Goal: Navigation & Orientation: Find specific page/section

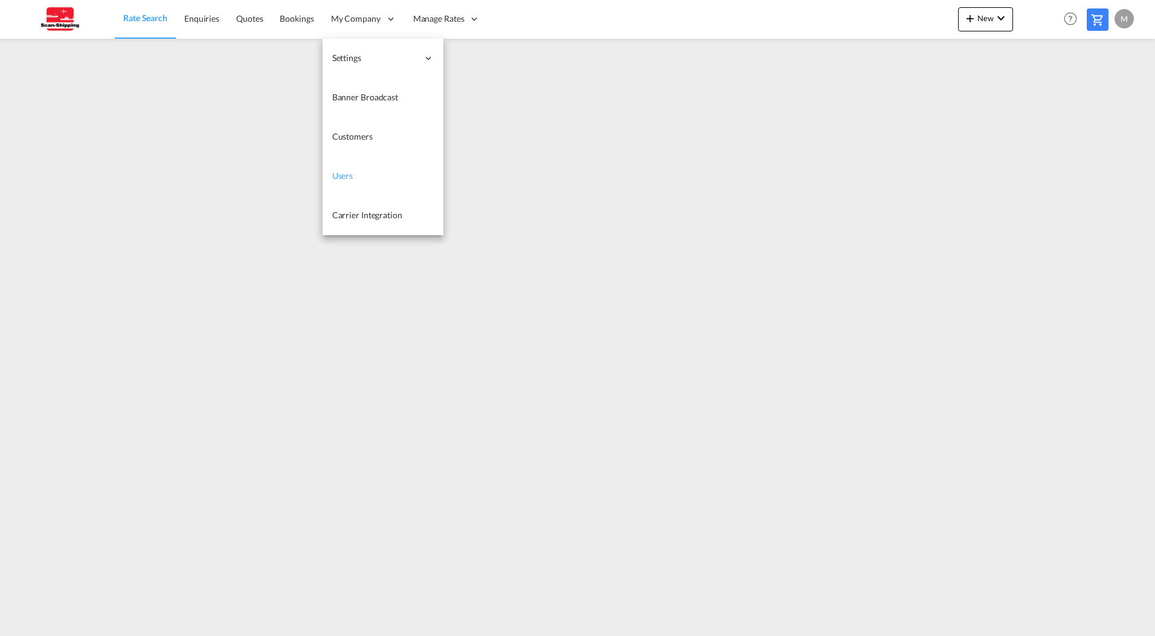
click at [355, 173] on link "Users" at bounding box center [383, 175] width 121 height 39
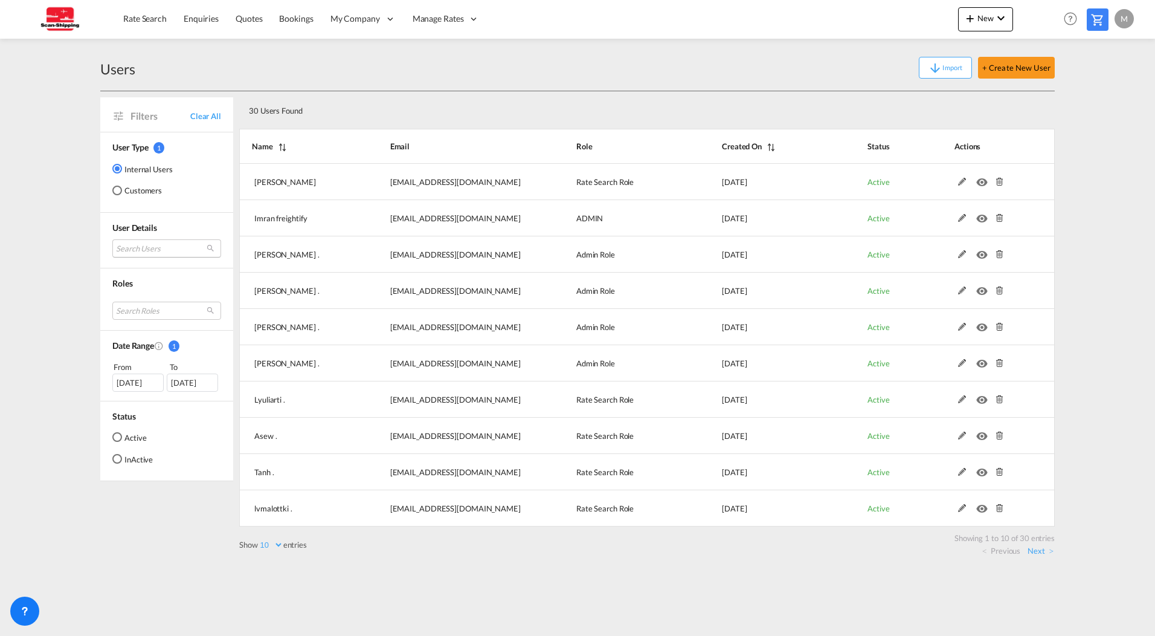
click at [161, 247] on md-select "Search Users [PERSON_NAME] [EMAIL_ADDRESS][DOMAIN_NAME] imran freightify [EMAIL…" at bounding box center [166, 248] width 109 height 18
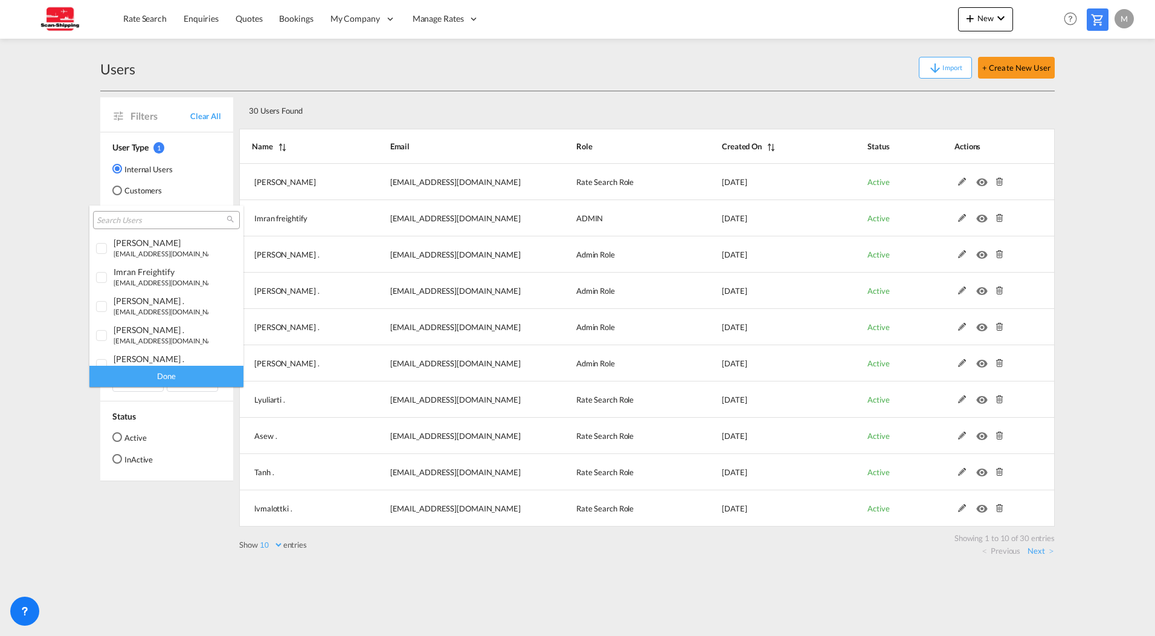
click at [146, 222] on input "search" at bounding box center [162, 220] width 130 height 11
type input "@[DOMAIN_NAME]"
click at [169, 375] on div "Done" at bounding box center [166, 376] width 154 height 21
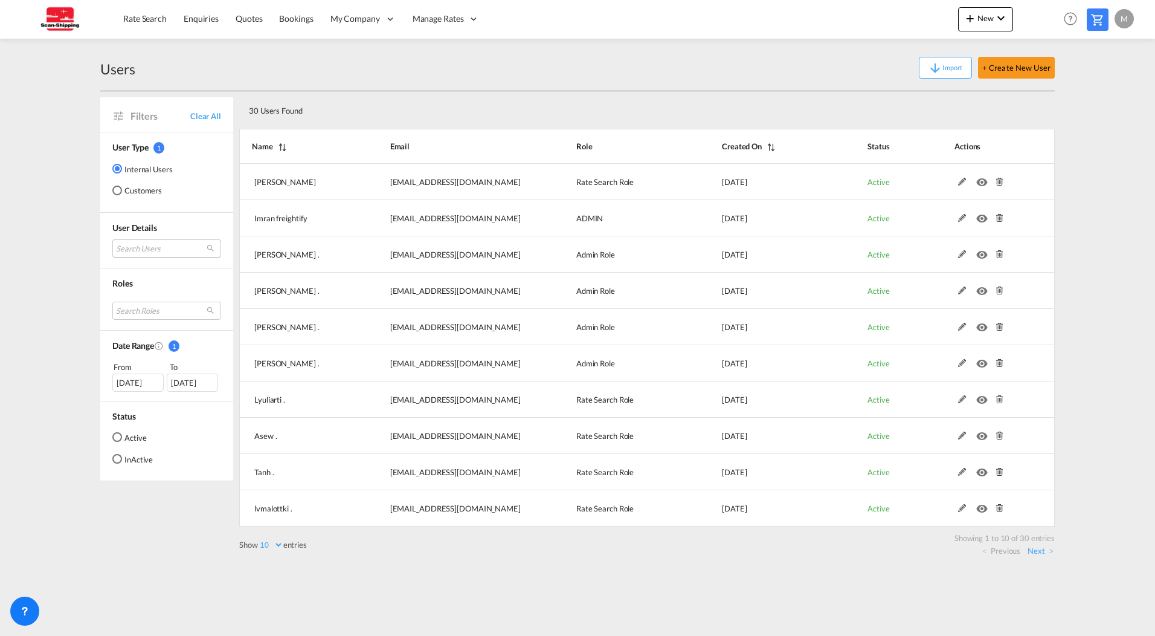
click at [169, 245] on md-select "Search Users" at bounding box center [166, 248] width 109 height 18
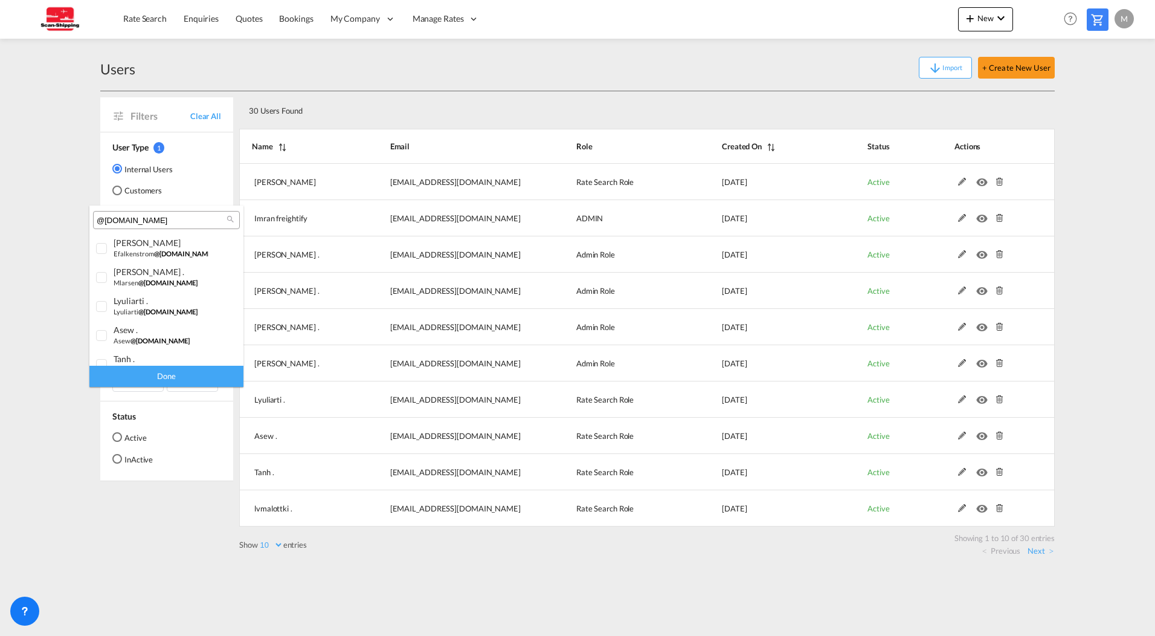
click at [189, 221] on input "@[DOMAIN_NAME]" at bounding box center [162, 220] width 130 height 11
click at [100, 248] on div at bounding box center [102, 249] width 12 height 12
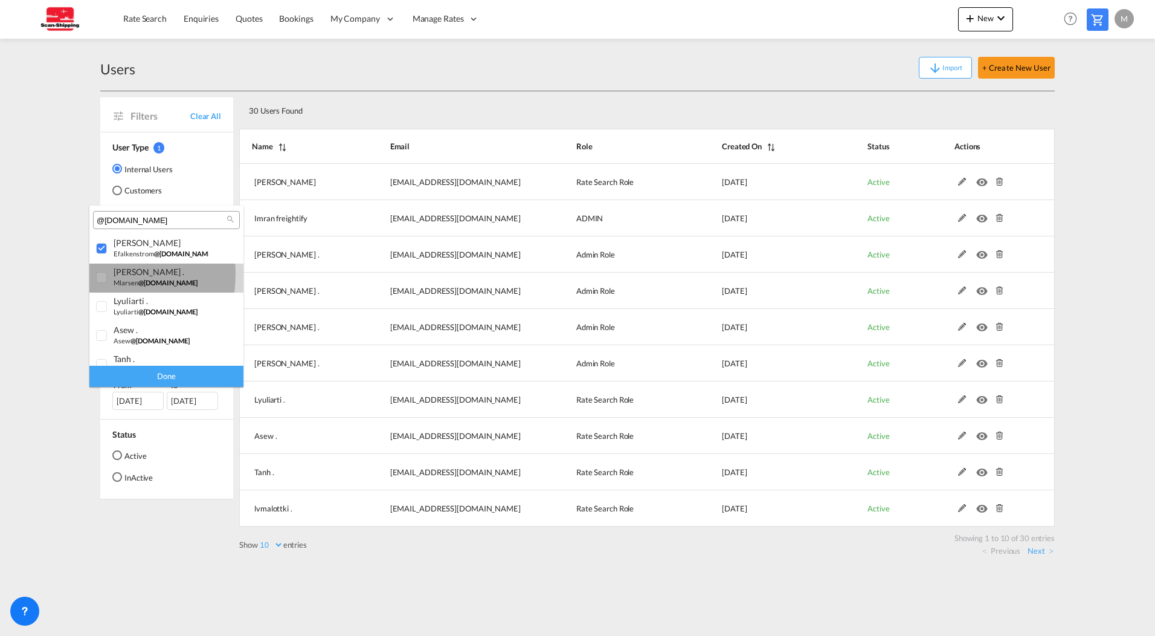
click at [100, 274] on div at bounding box center [102, 278] width 12 height 12
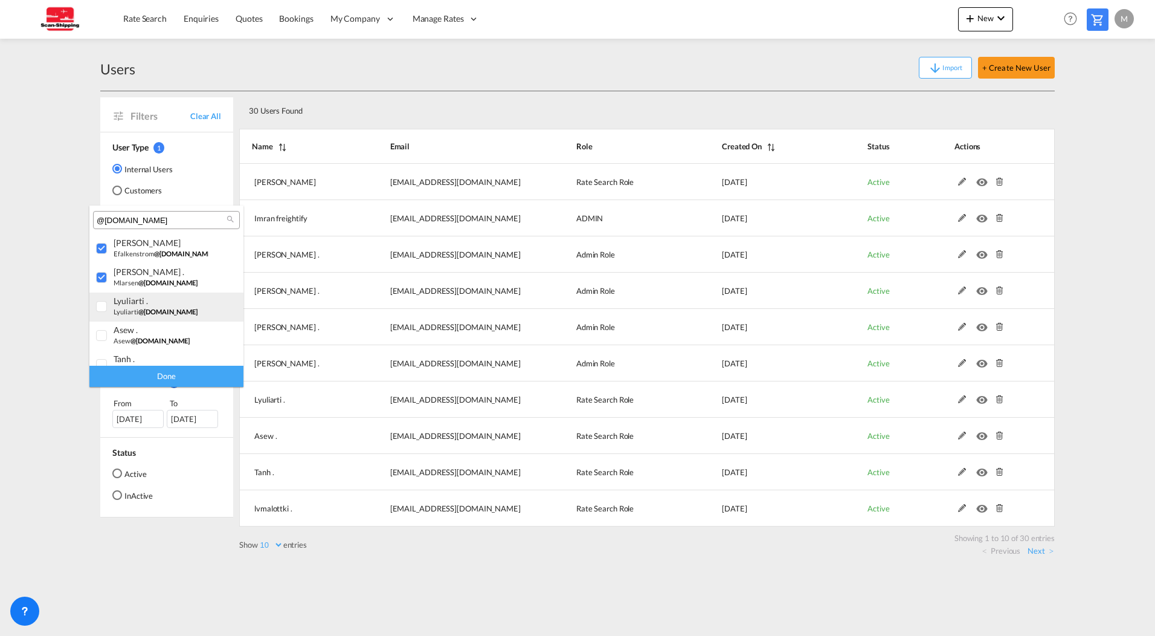
click at [100, 301] on div at bounding box center [102, 307] width 12 height 12
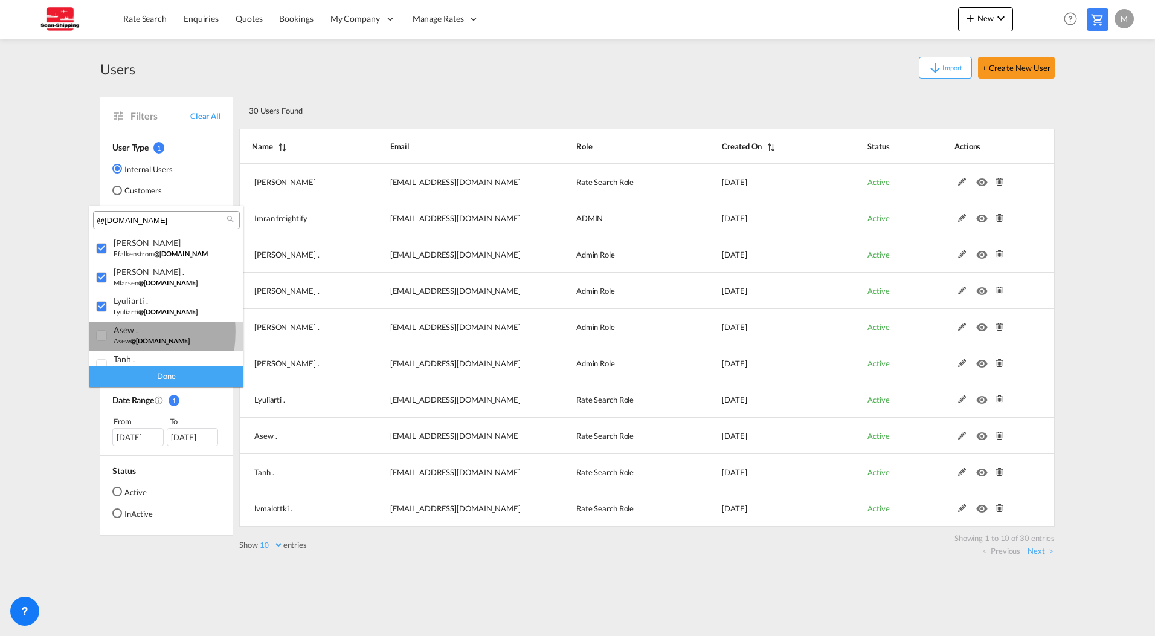
click at [100, 332] on div at bounding box center [102, 336] width 12 height 12
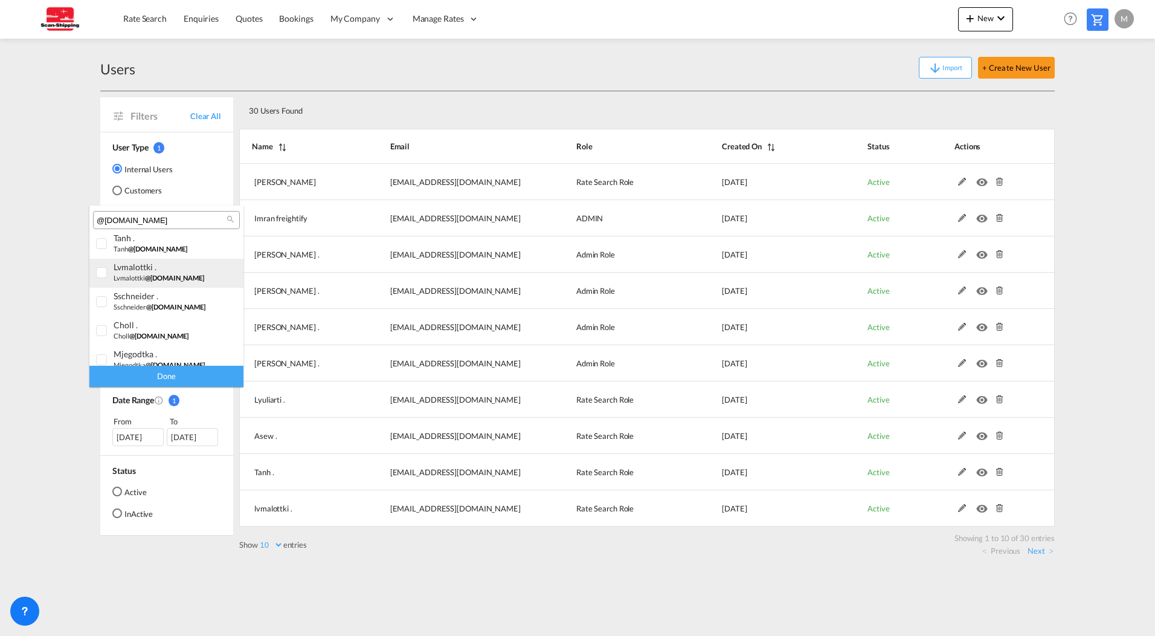
scroll to position [60, 0]
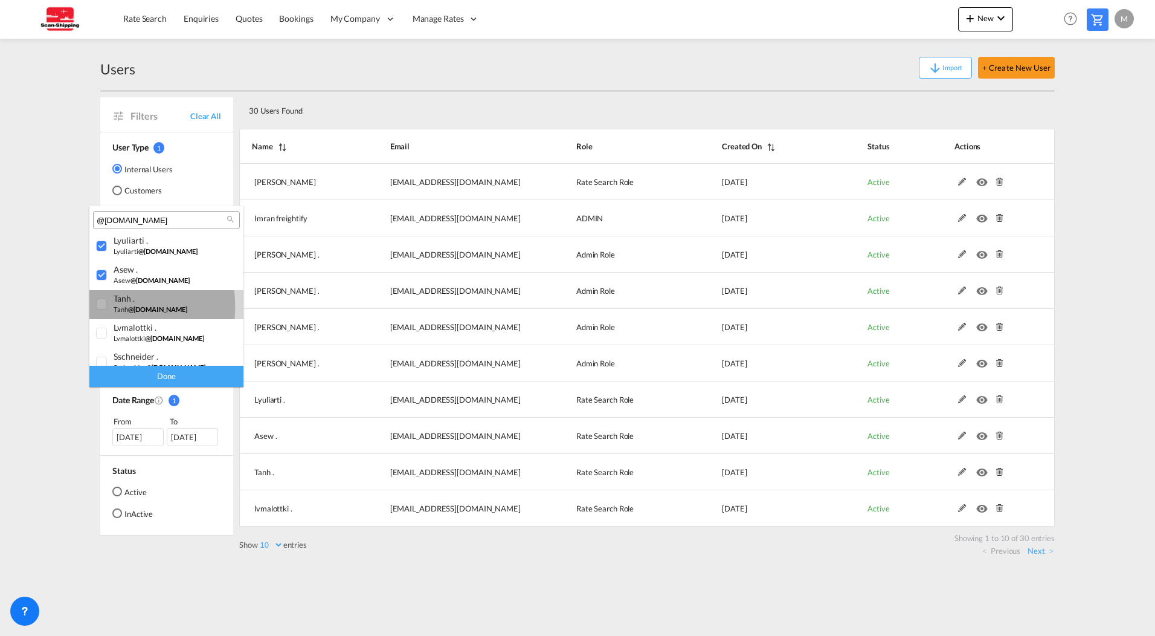
click at [102, 306] on div at bounding box center [102, 304] width 12 height 12
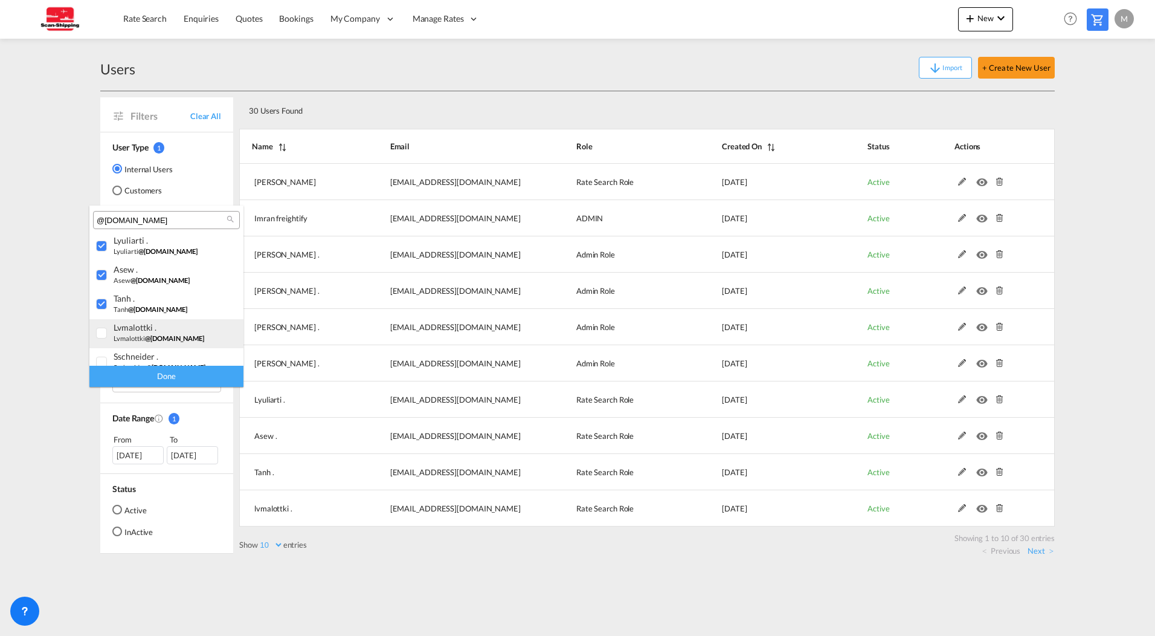
click at [102, 334] on div at bounding box center [102, 333] width 12 height 12
click at [100, 303] on div at bounding box center [102, 302] width 12 height 12
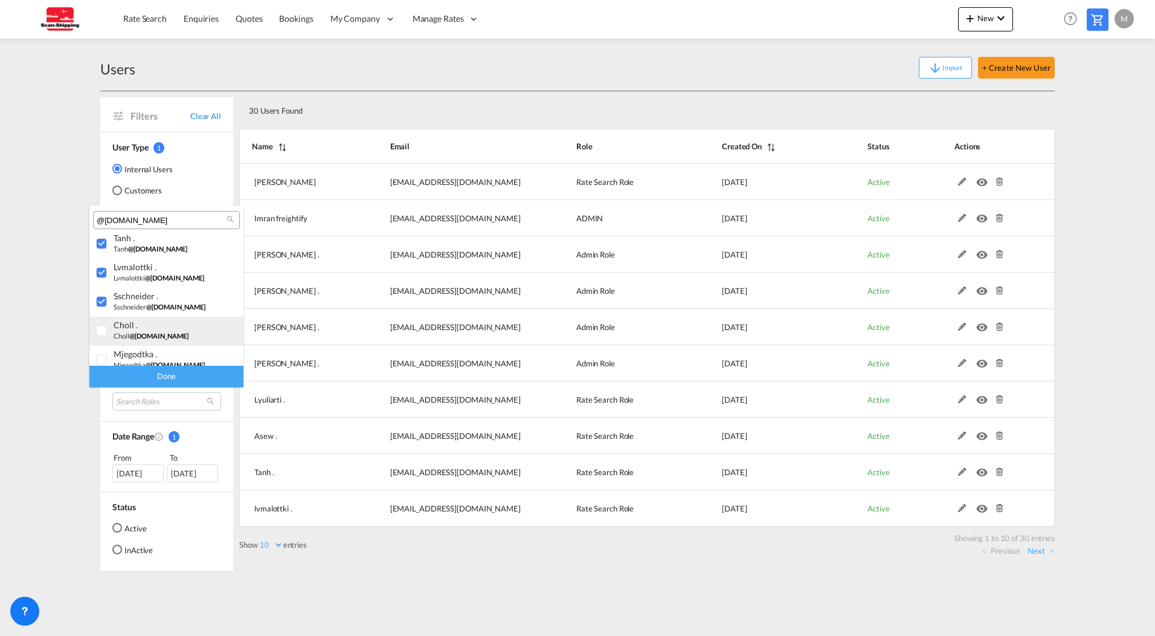
click at [105, 332] on div at bounding box center [102, 331] width 12 height 12
click at [98, 294] on div at bounding box center [102, 300] width 12 height 12
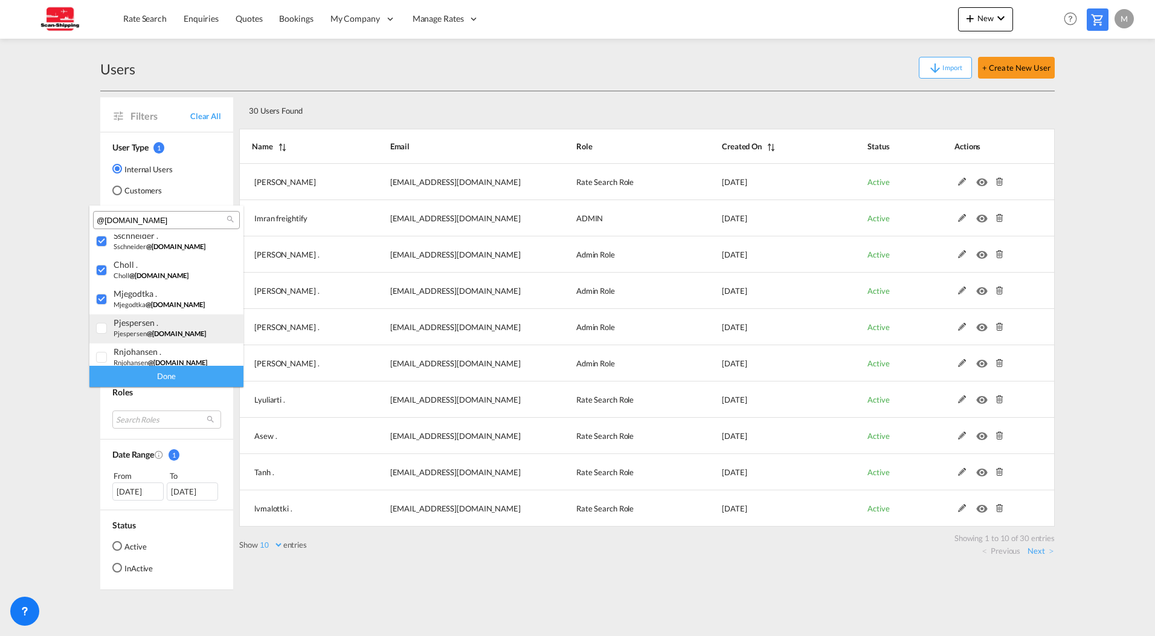
click at [103, 324] on div at bounding box center [102, 329] width 12 height 12
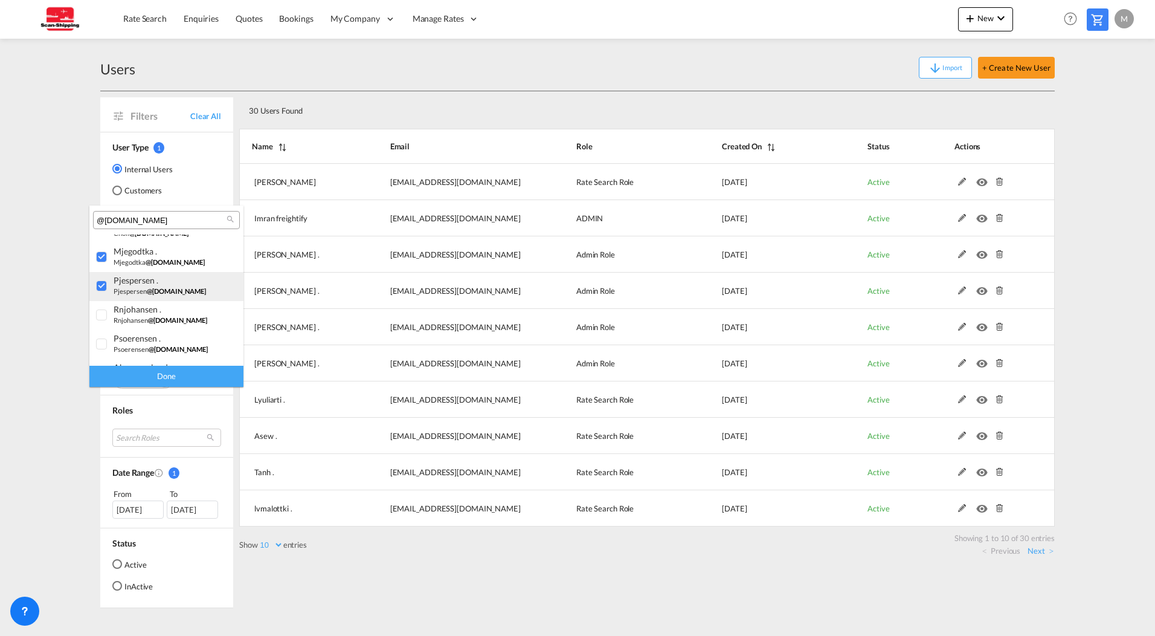
scroll to position [242, 0]
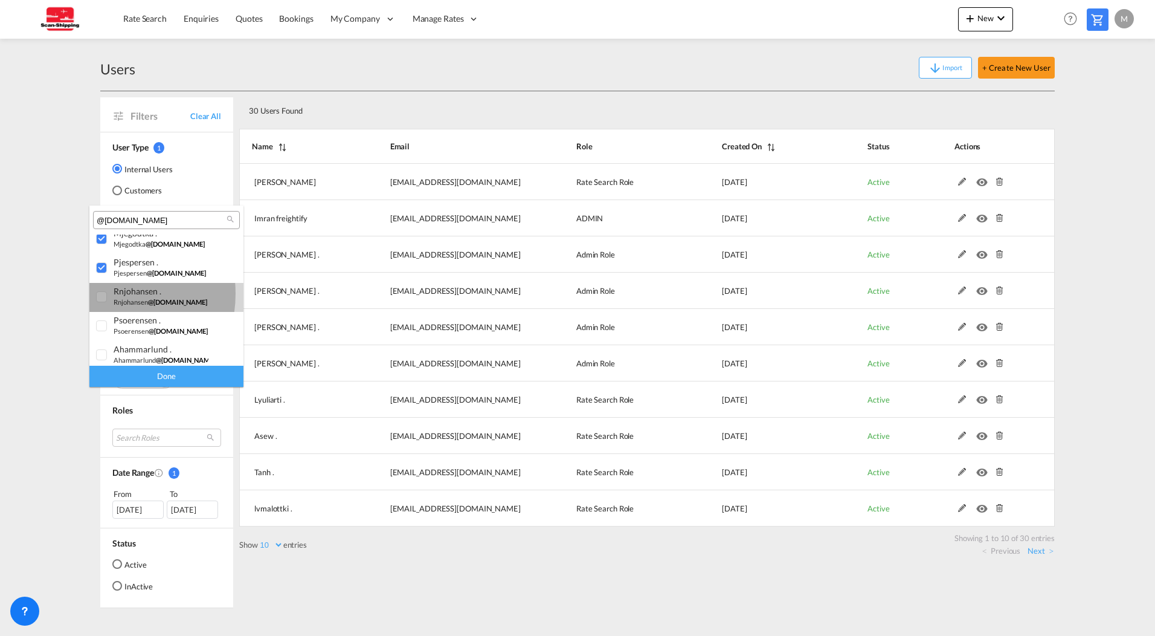
click at [102, 294] on div at bounding box center [102, 297] width 12 height 12
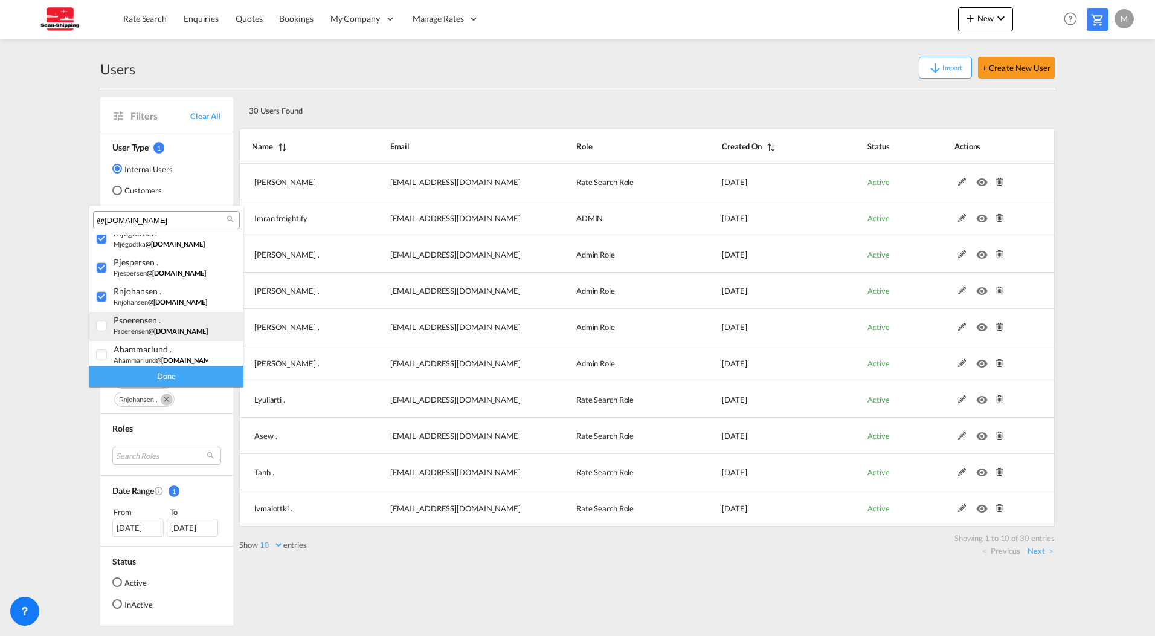
click at [103, 324] on div at bounding box center [102, 326] width 12 height 12
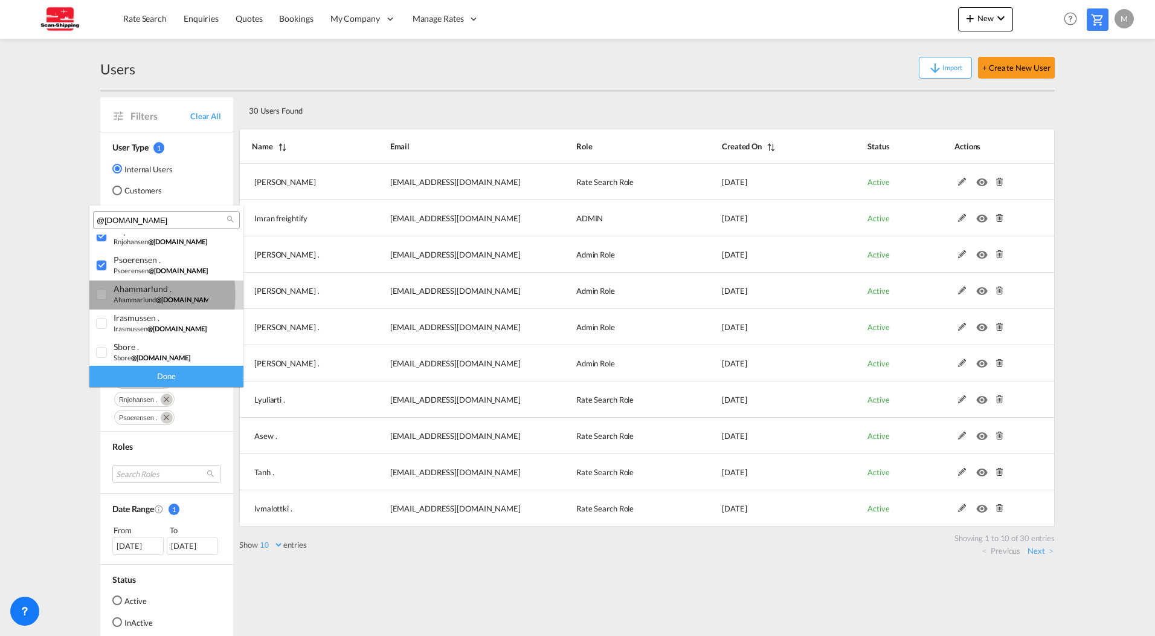
click at [105, 295] on div at bounding box center [102, 295] width 12 height 12
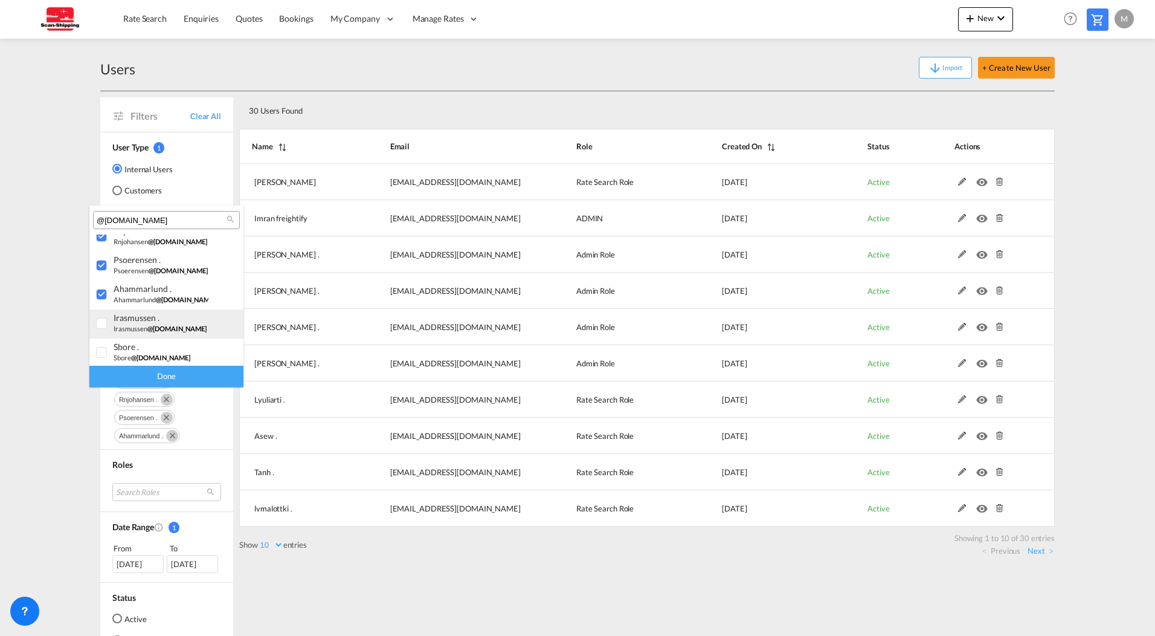
click at [105, 321] on div at bounding box center [102, 324] width 12 height 12
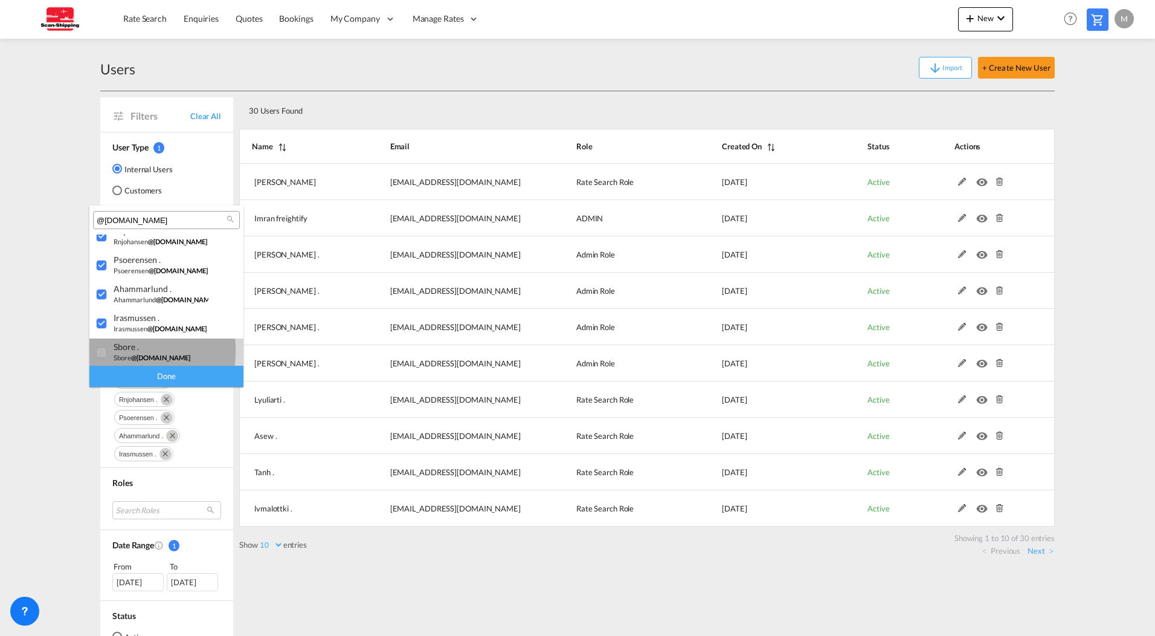
click at [103, 350] on div at bounding box center [102, 353] width 12 height 12
click at [99, 316] on div at bounding box center [102, 322] width 12 height 12
click at [104, 349] on div at bounding box center [102, 351] width 12 height 12
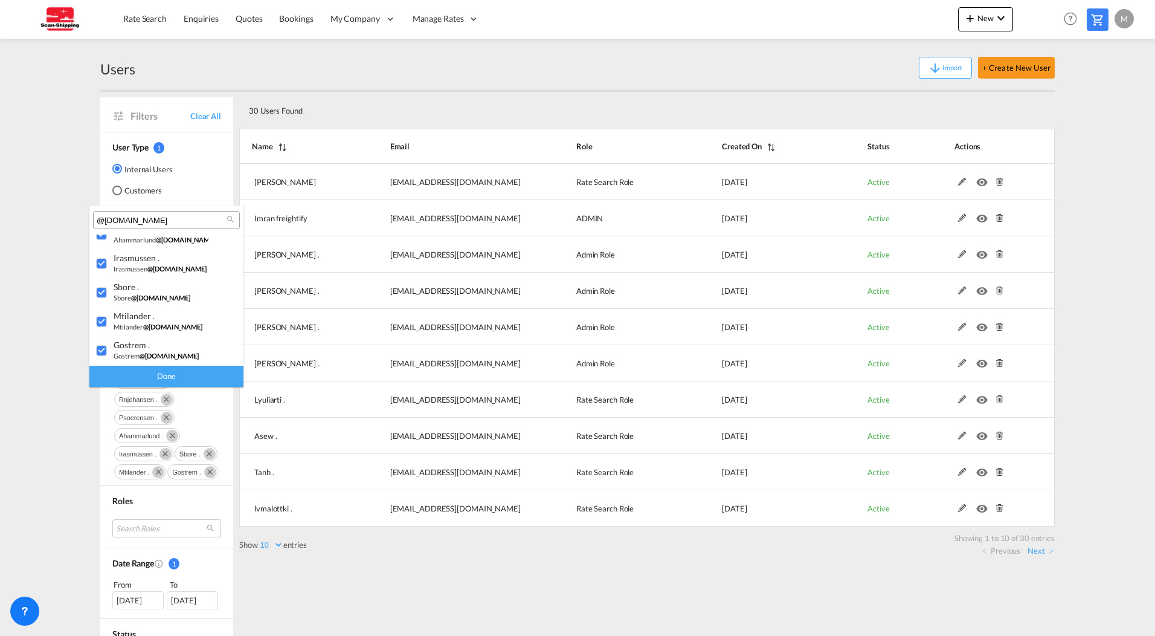
click at [156, 370] on div "Done" at bounding box center [166, 376] width 154 height 21
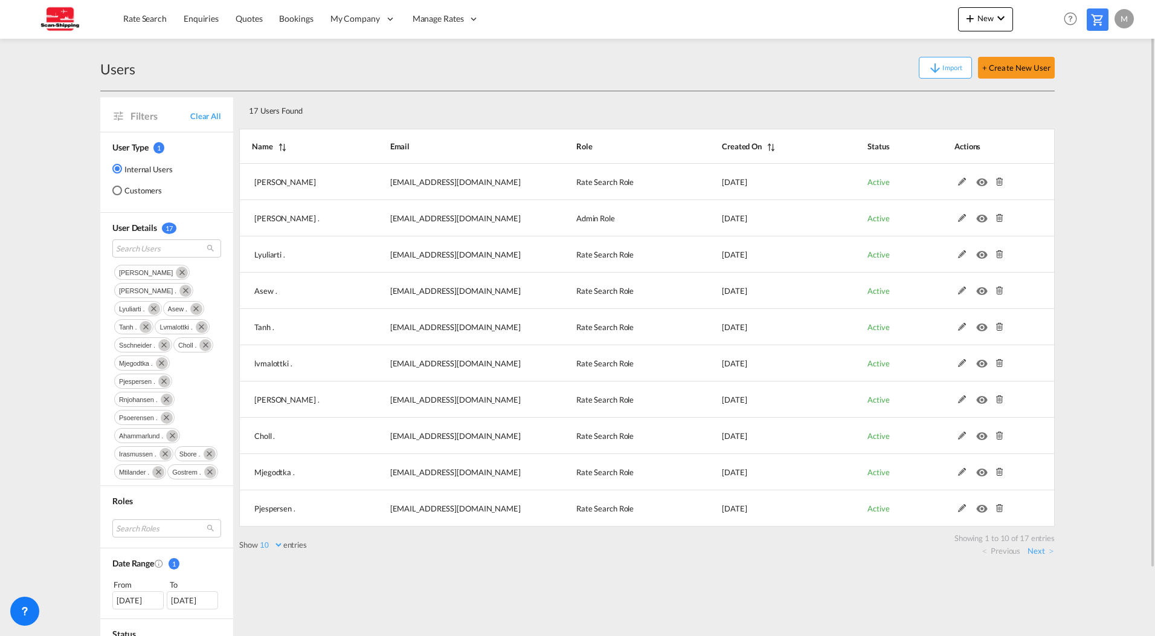
click at [268, 546] on select "10 25 50 100" at bounding box center [270, 545] width 25 height 10
select select "50"
click at [259, 540] on select "10 25 50 100" at bounding box center [270, 545] width 25 height 10
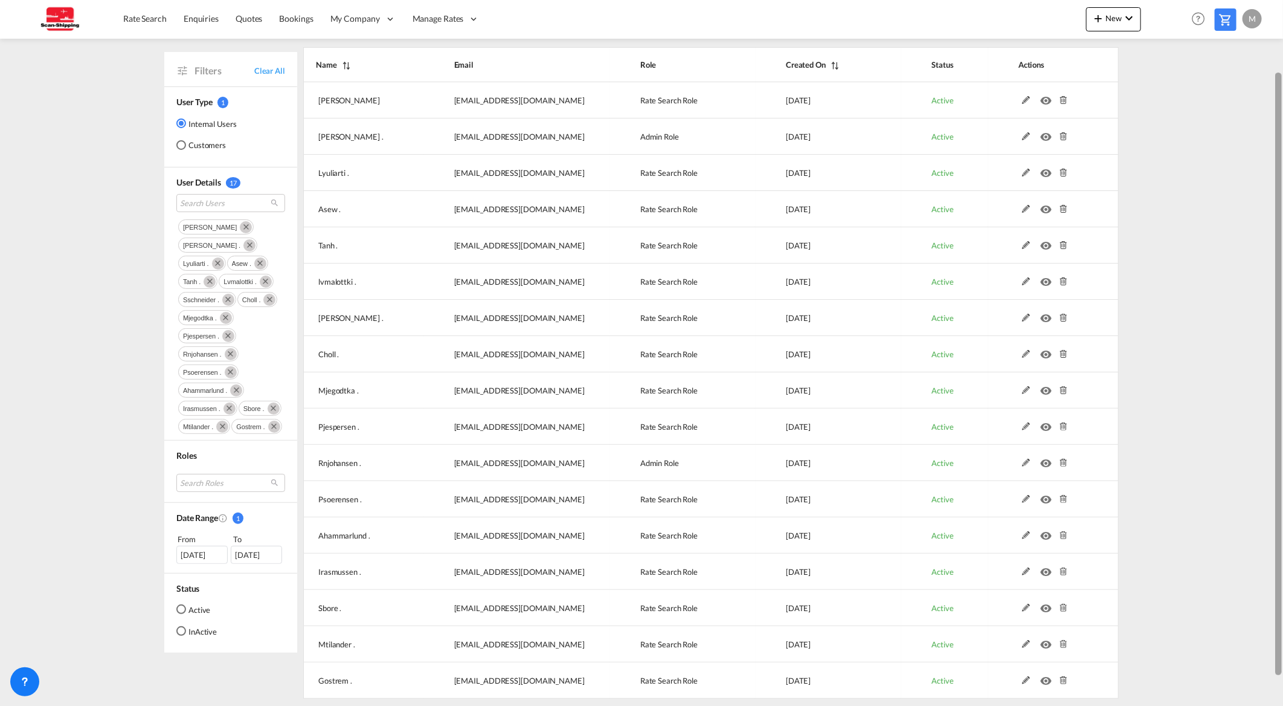
scroll to position [86, 0]
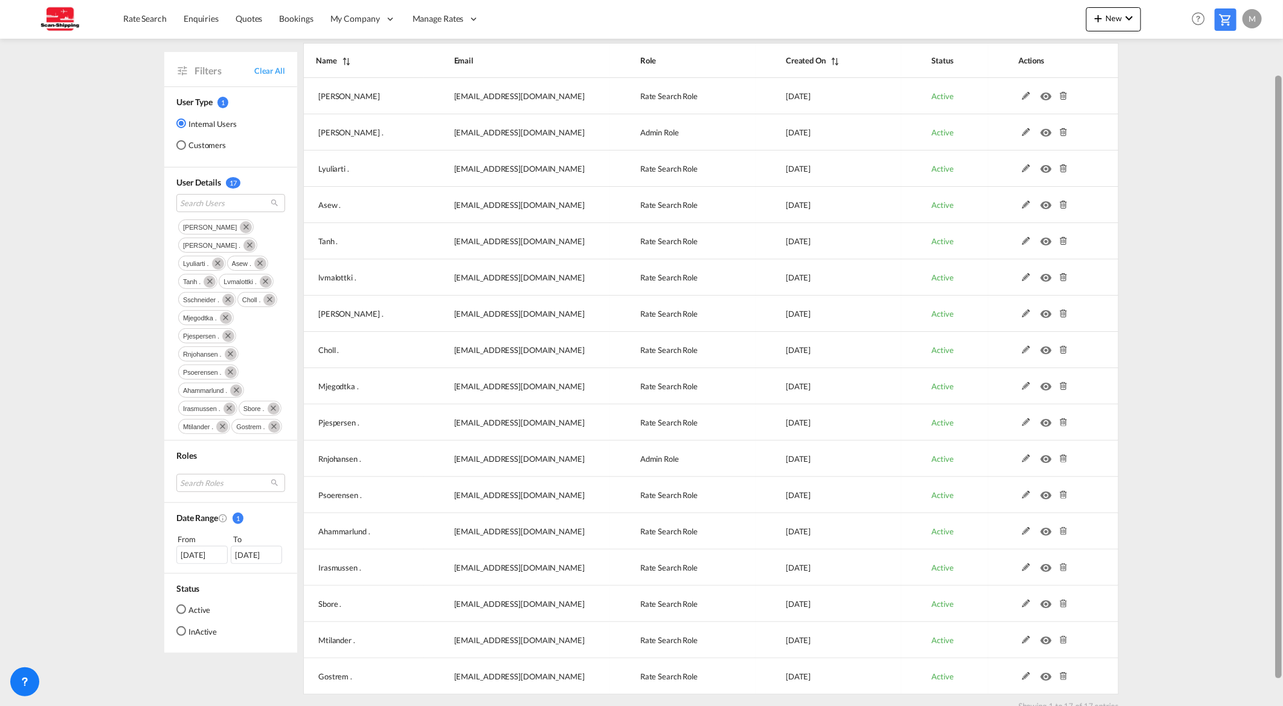
drag, startPoint x: 1278, startPoint y: 378, endPoint x: 1277, endPoint y: 353, distance: 25.4
click at [1155, 353] on div at bounding box center [1278, 377] width 7 height 602
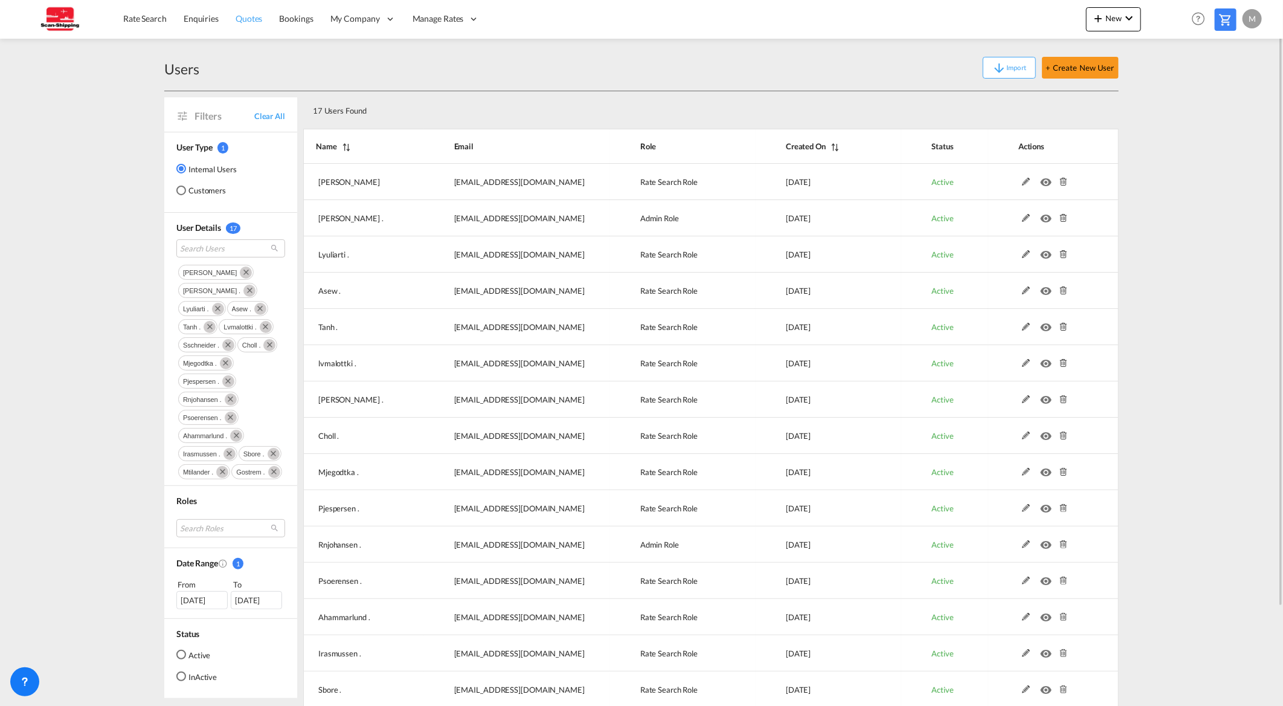
click at [254, 15] on span "Quotes" at bounding box center [249, 18] width 27 height 10
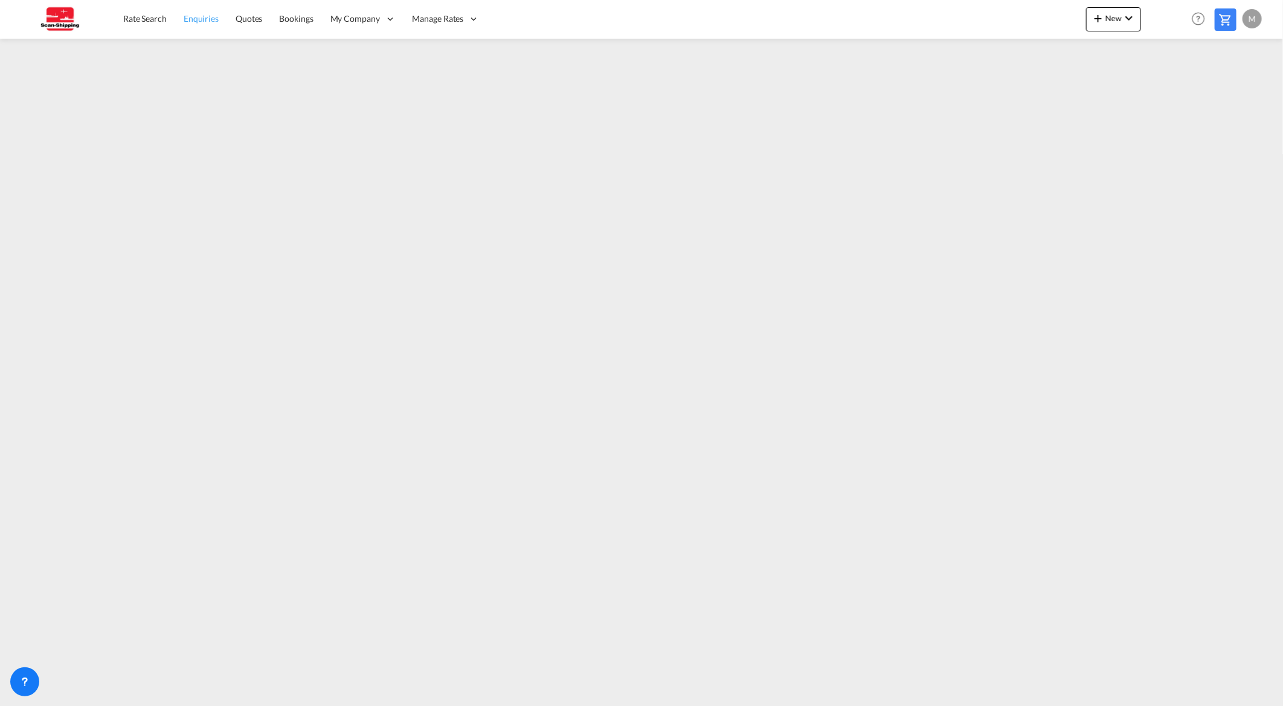
click at [207, 20] on span "Enquiries" at bounding box center [201, 18] width 35 height 10
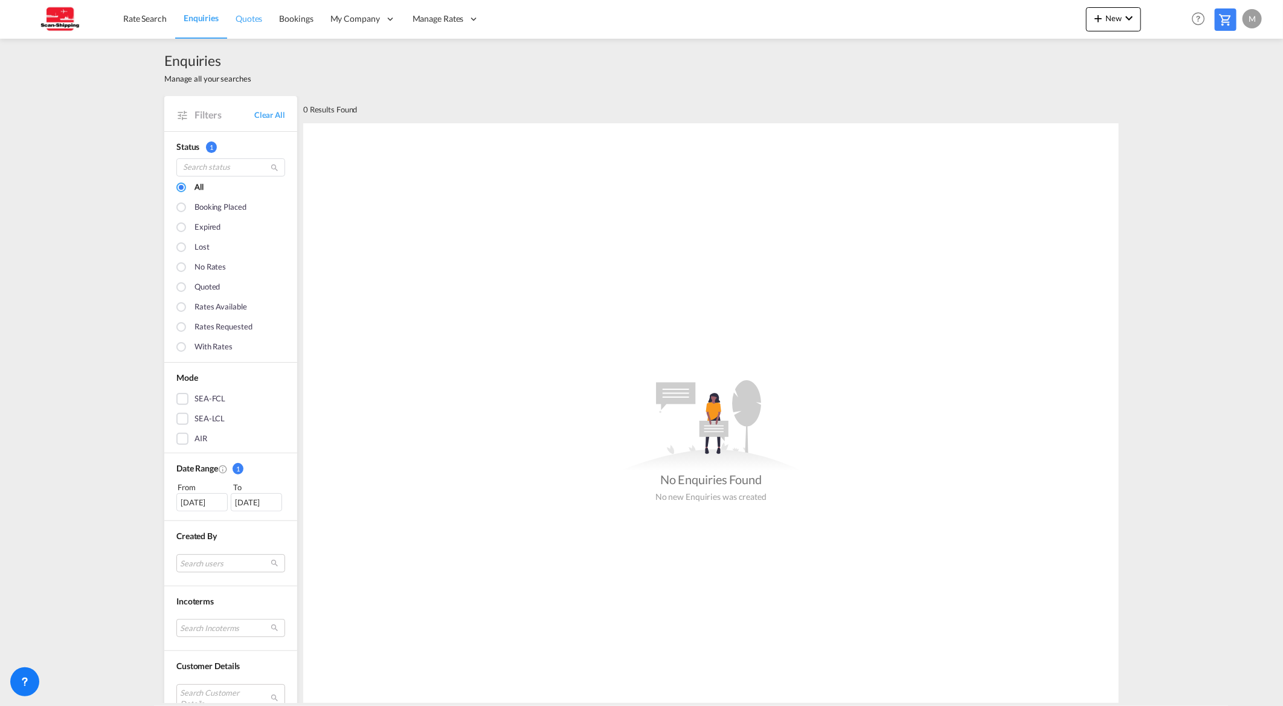
click at [246, 16] on span "Quotes" at bounding box center [249, 18] width 27 height 10
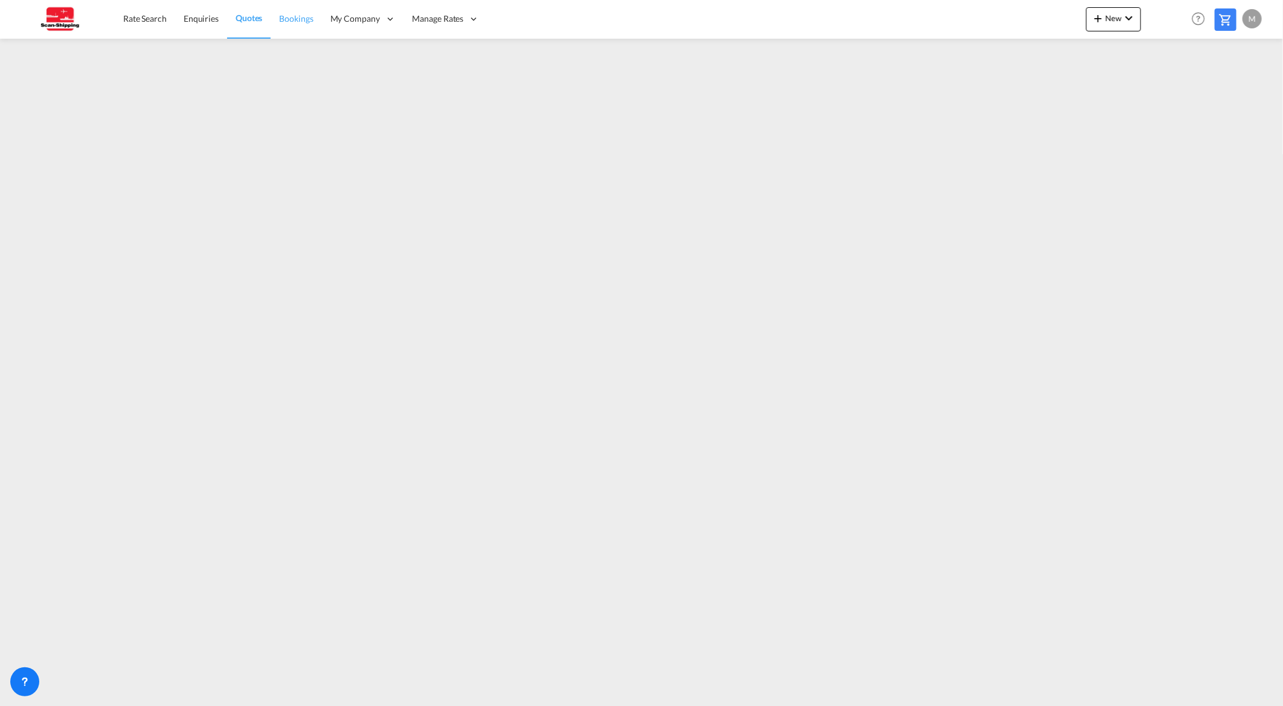
click at [303, 20] on span "Bookings" at bounding box center [296, 18] width 34 height 10
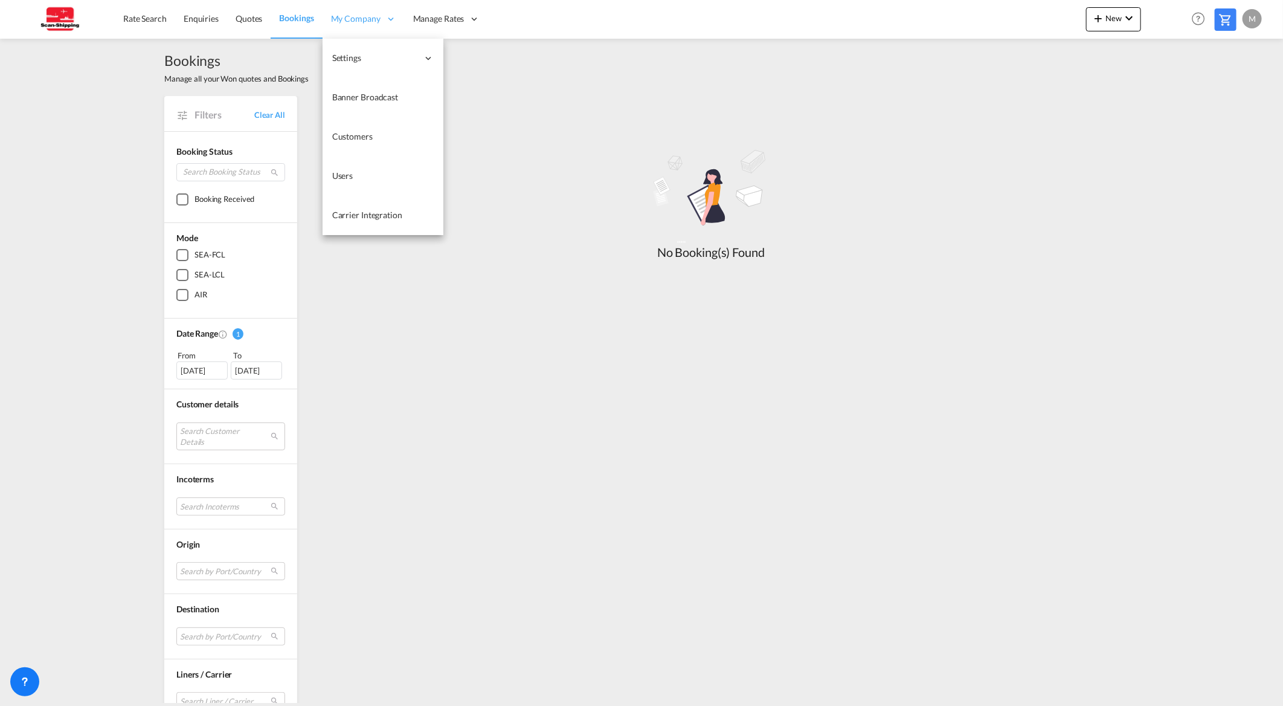
click at [355, 21] on span "My Company" at bounding box center [356, 19] width 50 height 12
click at [352, 135] on span "Customers" at bounding box center [352, 136] width 40 height 10
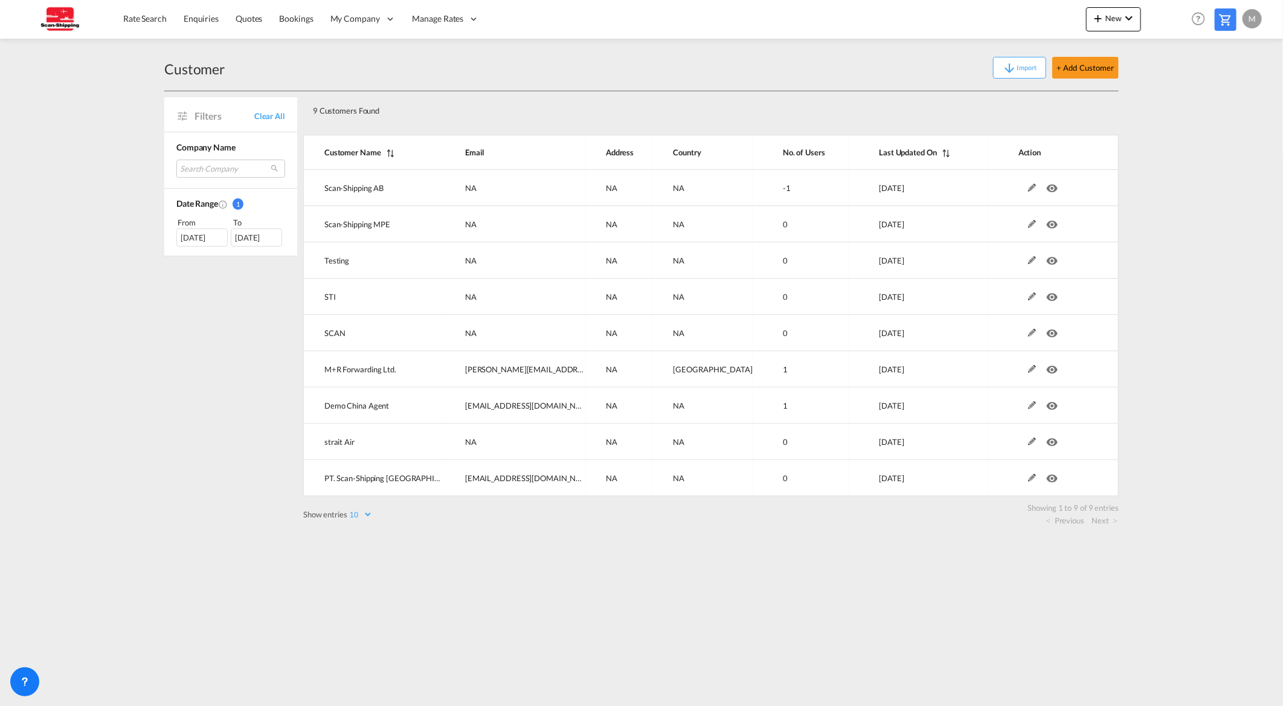
click at [228, 441] on div "Filters Clear All Company Name Search Company scan-shipping ab scan-shipping mp…" at bounding box center [233, 308] width 139 height 435
click at [141, 20] on span "Rate Search" at bounding box center [145, 18] width 44 height 10
